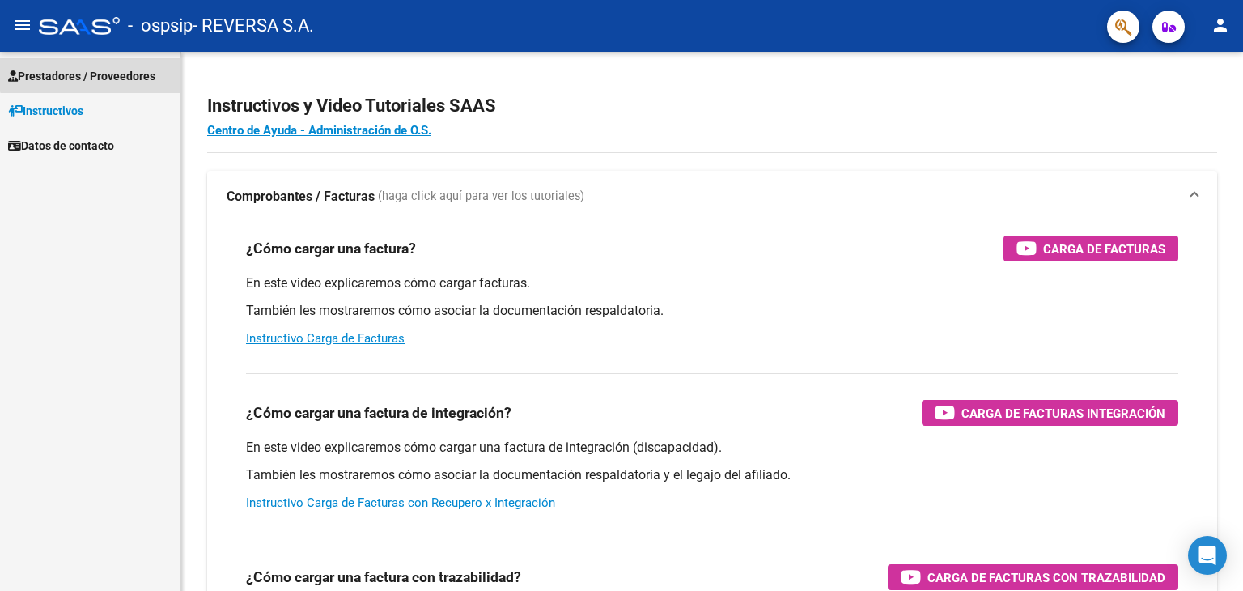
click at [103, 69] on span "Prestadores / Proveedores" at bounding box center [81, 76] width 147 height 18
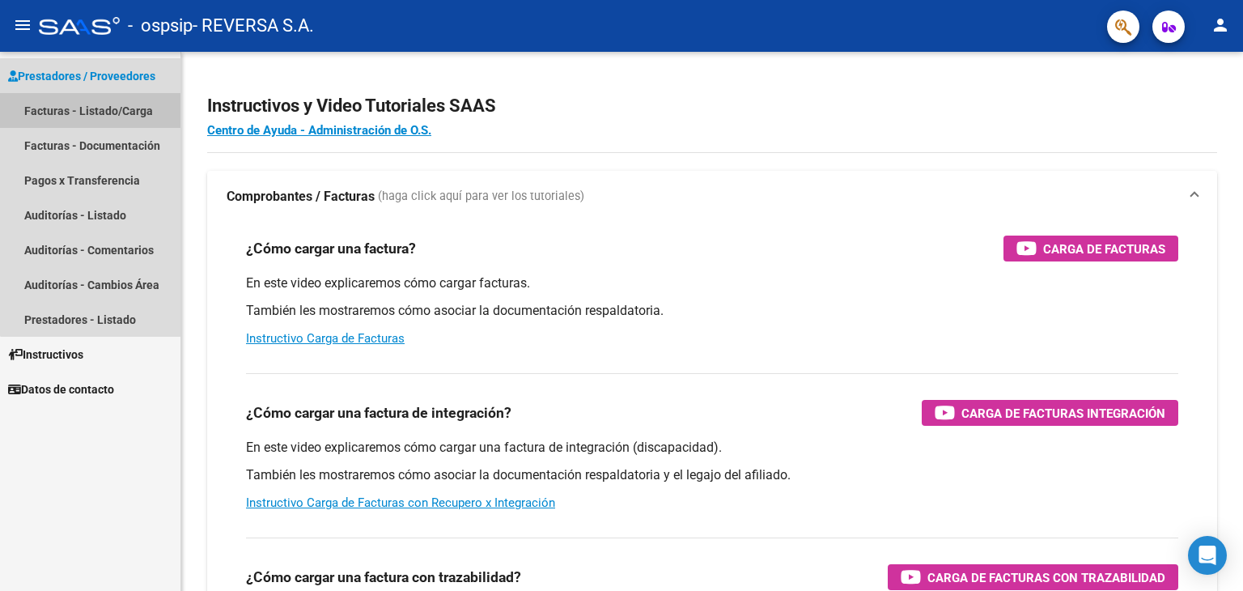
click at [125, 112] on link "Facturas - Listado/Carga" at bounding box center [90, 110] width 180 height 35
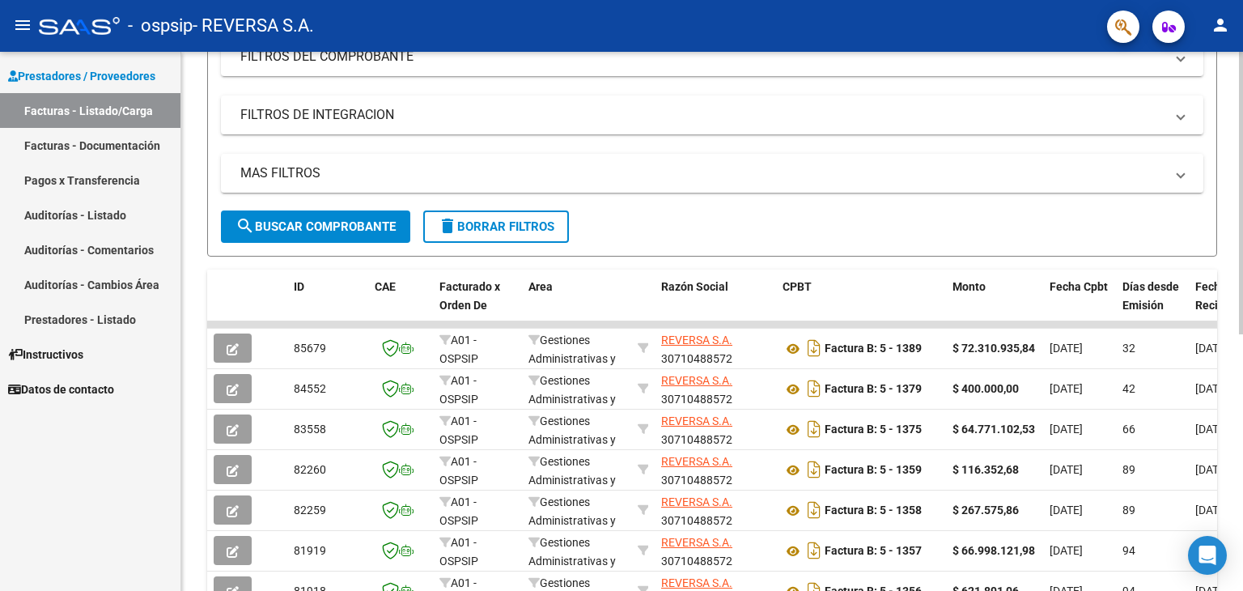
scroll to position [243, 0]
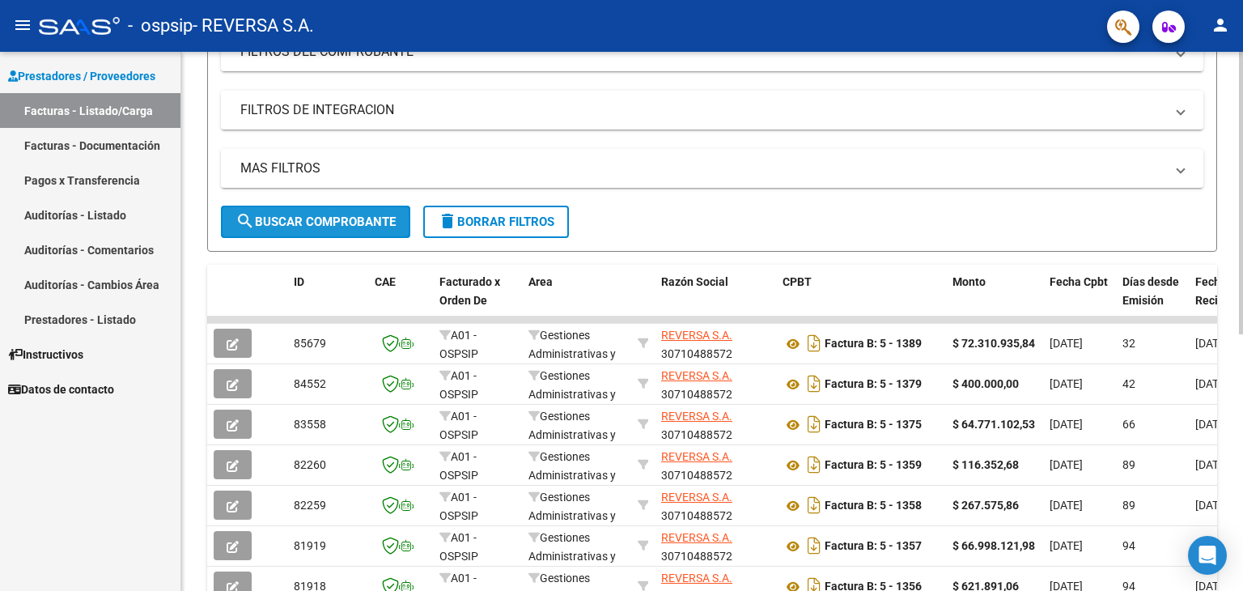
click at [320, 220] on span "search Buscar Comprobante" at bounding box center [315, 221] width 160 height 15
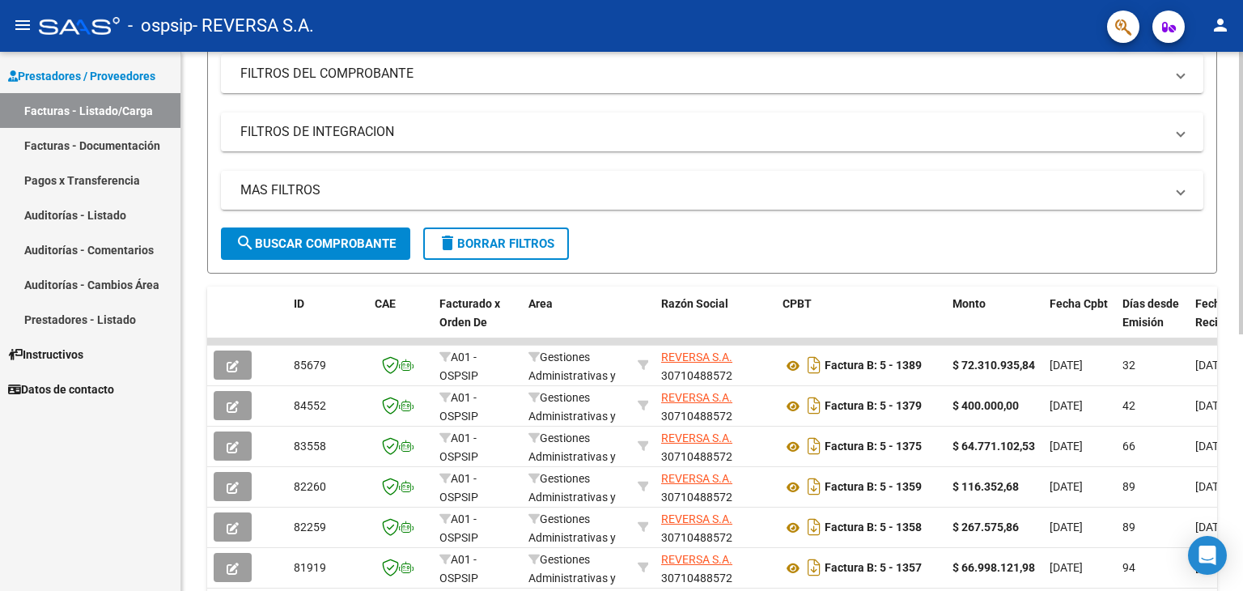
scroll to position [0, 0]
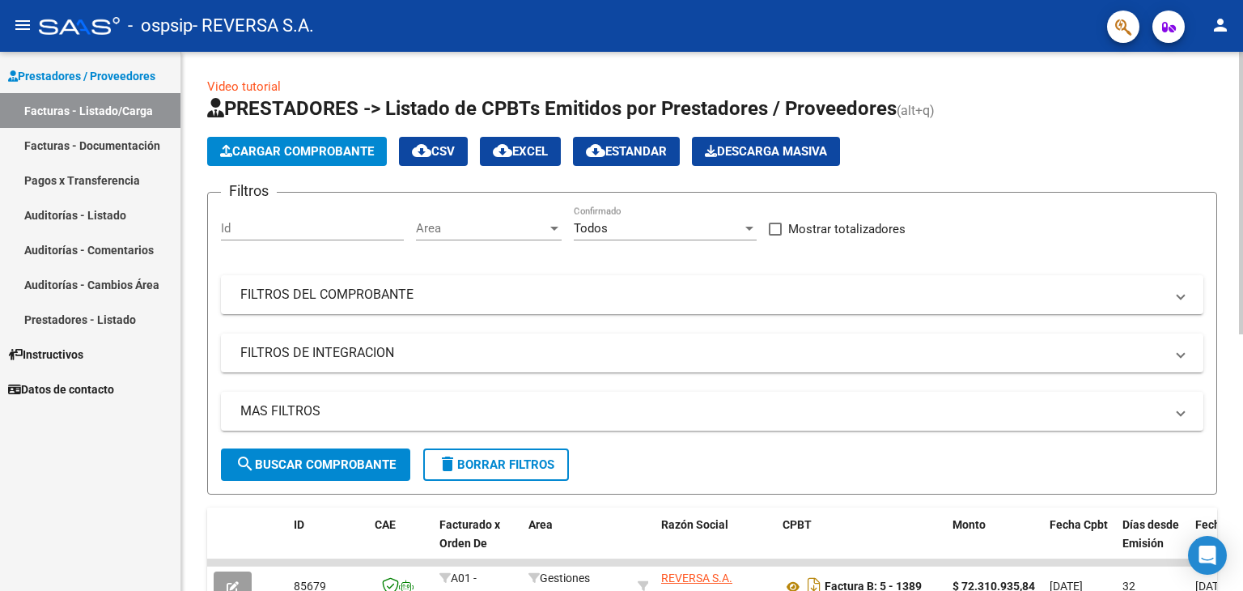
click at [279, 144] on span "Cargar Comprobante" at bounding box center [297, 151] width 154 height 15
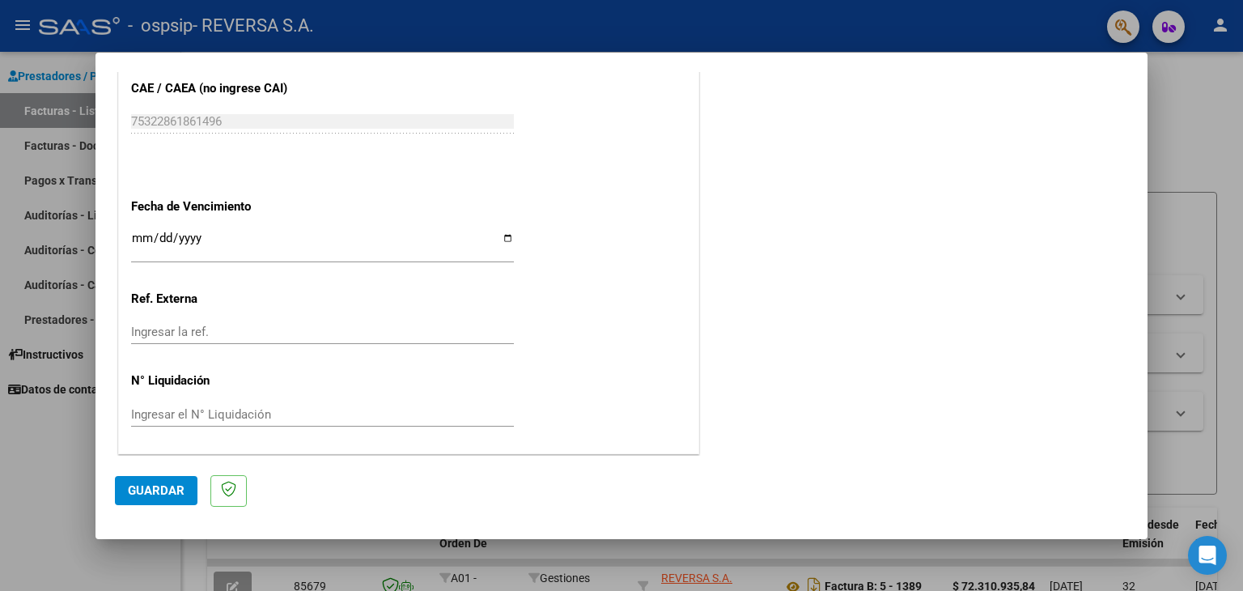
scroll to position [846, 0]
click at [158, 496] on span "Guardar" at bounding box center [156, 490] width 57 height 15
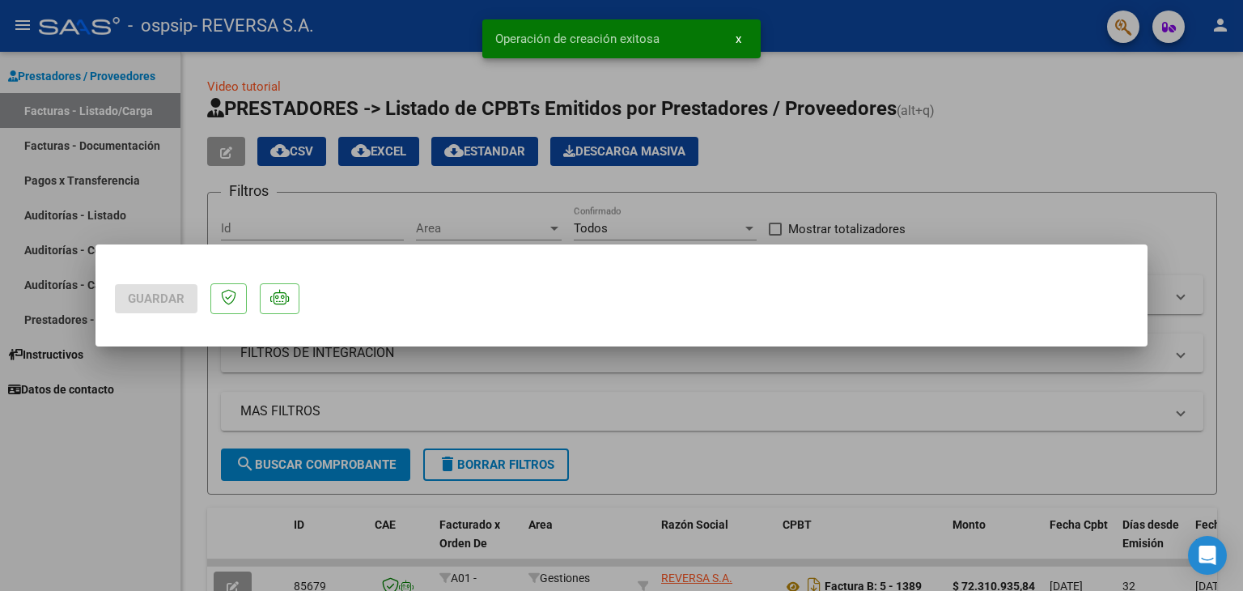
scroll to position [0, 0]
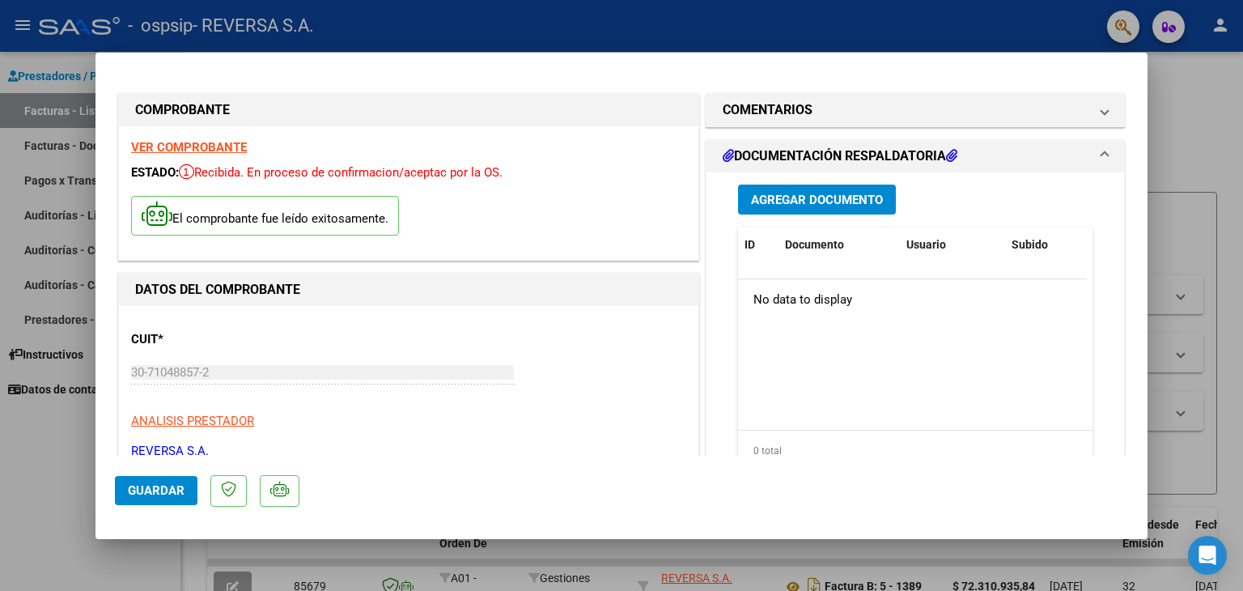
click at [1233, 330] on div at bounding box center [621, 295] width 1243 height 591
type input "$ 0,00"
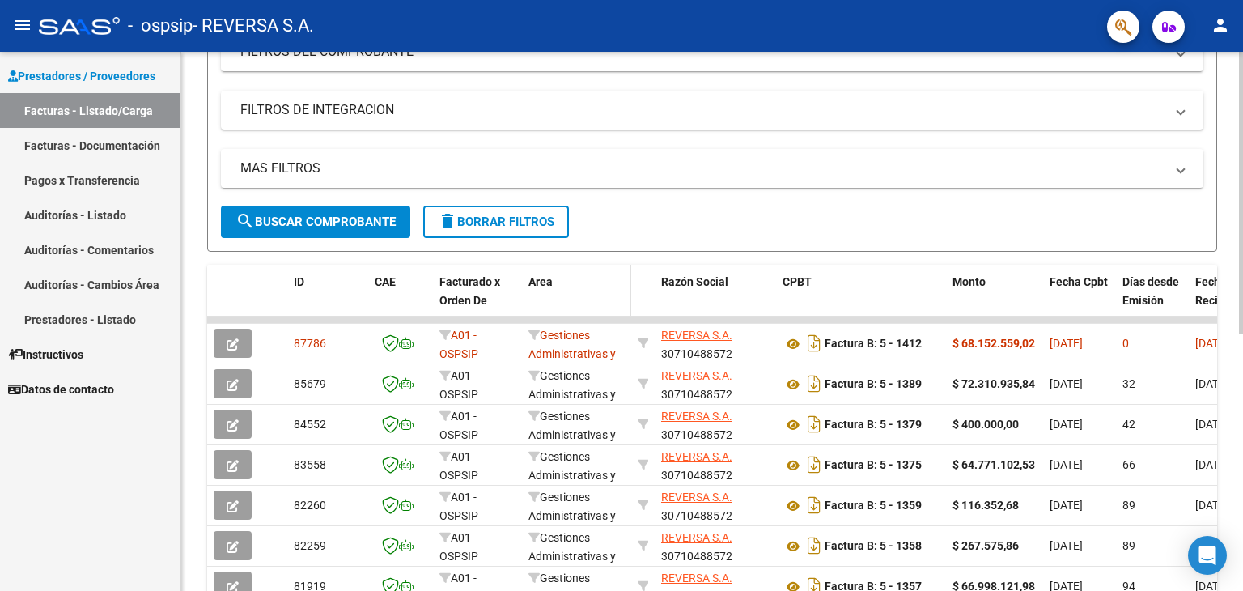
scroll to position [324, 0]
